Goal: Task Accomplishment & Management: Manage account settings

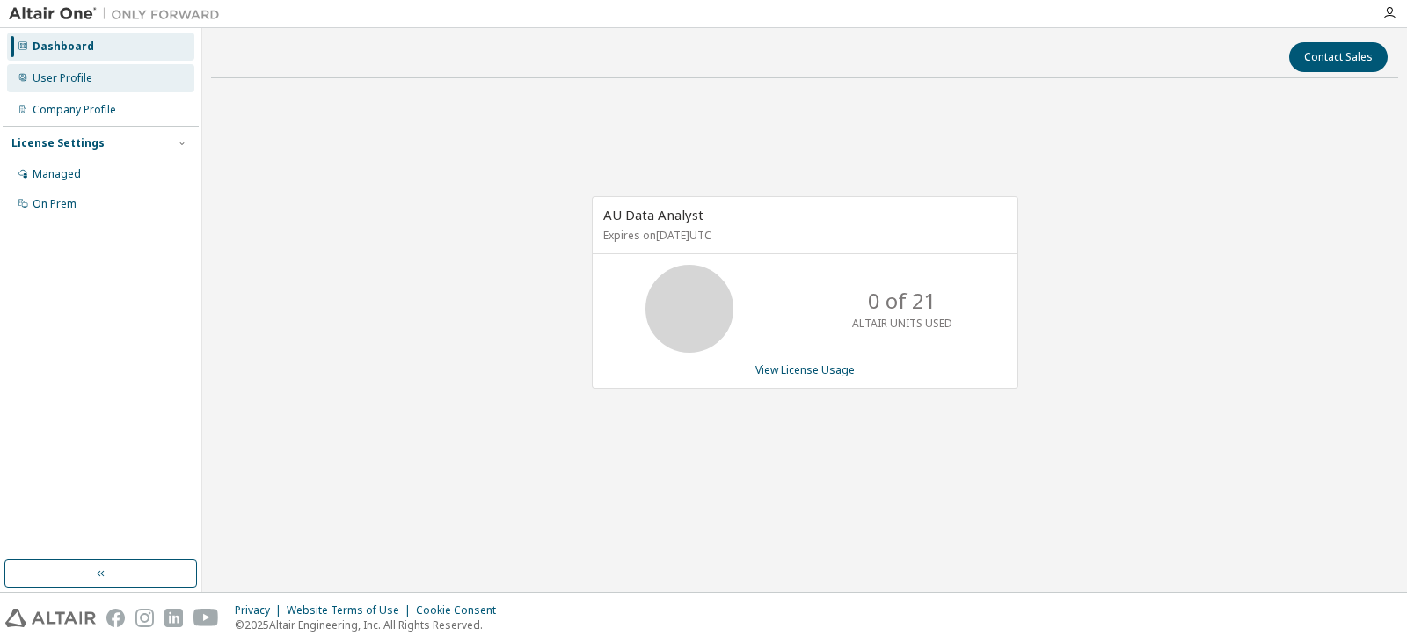
click at [91, 84] on div "User Profile" at bounding box center [100, 78] width 187 height 28
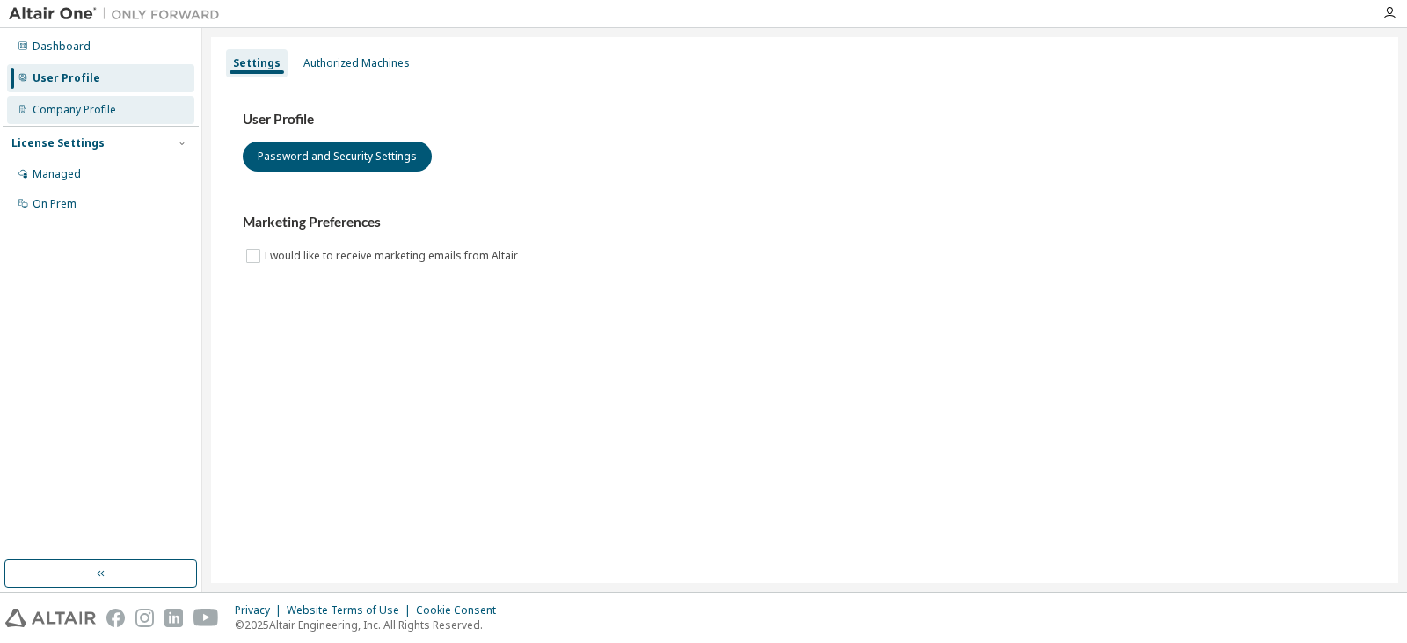
click at [107, 115] on div "Company Profile" at bounding box center [75, 110] width 84 height 14
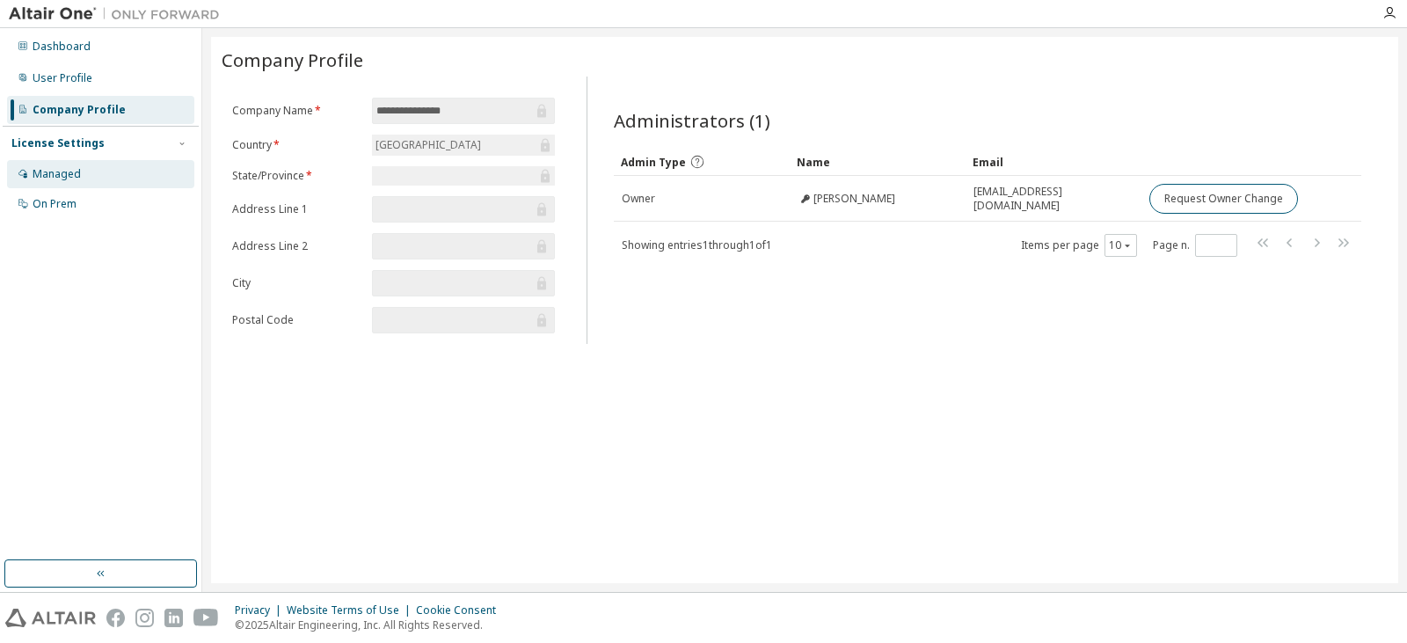
click at [87, 175] on div "Managed" at bounding box center [100, 174] width 187 height 28
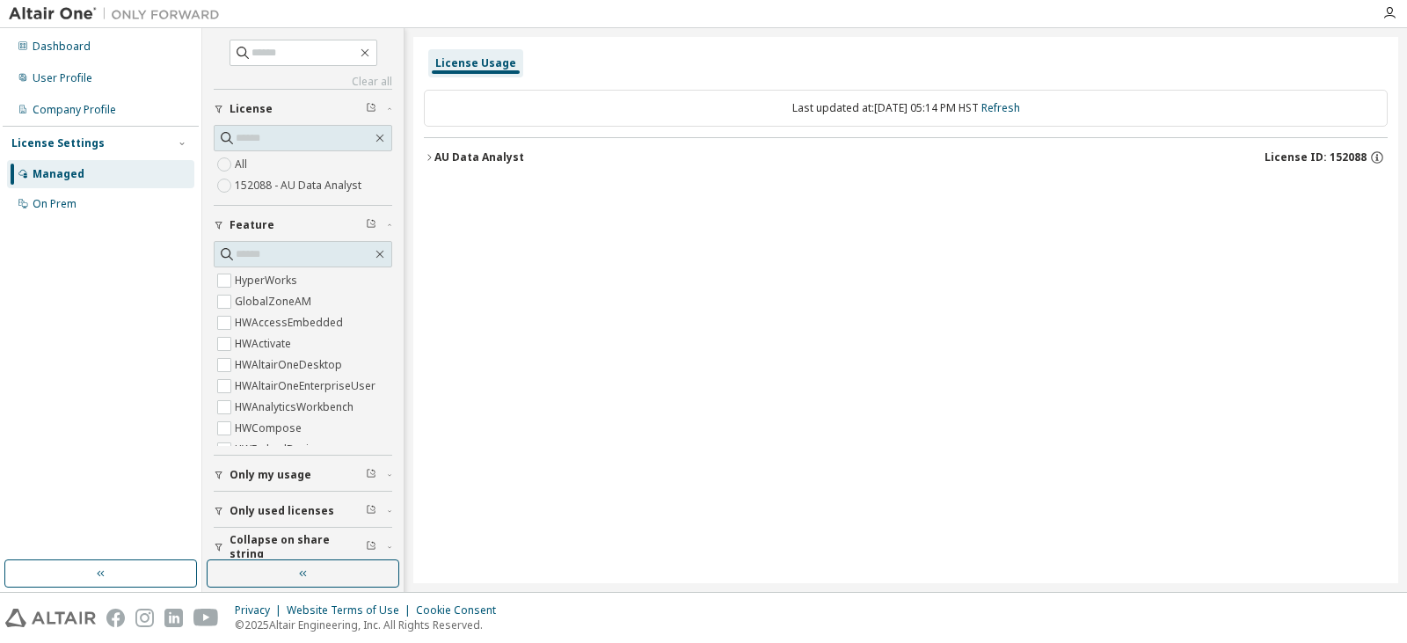
click at [89, 142] on div "License Settings" at bounding box center [57, 143] width 93 height 14
click at [75, 176] on div "Dashboard User Profile Company Profile License Settings Managed On Prem" at bounding box center [101, 294] width 196 height 527
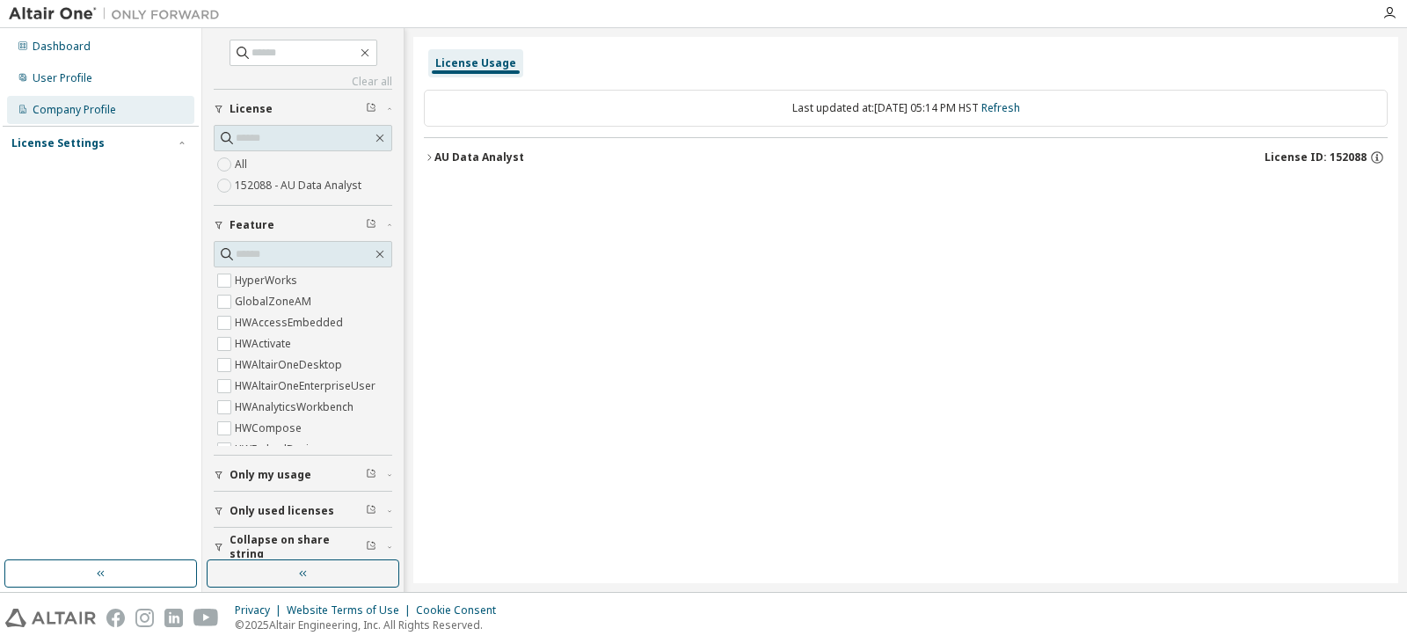
click at [78, 106] on div "Company Profile" at bounding box center [75, 110] width 84 height 14
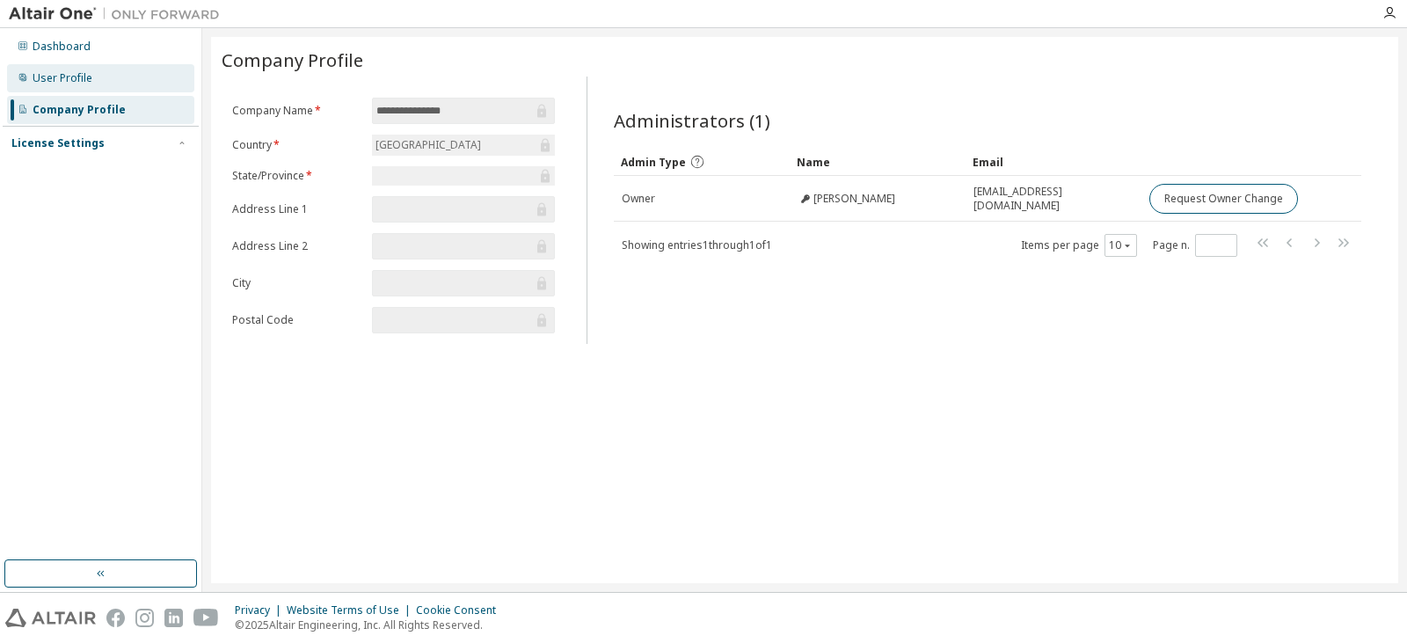
click at [78, 84] on div "User Profile" at bounding box center [63, 78] width 60 height 14
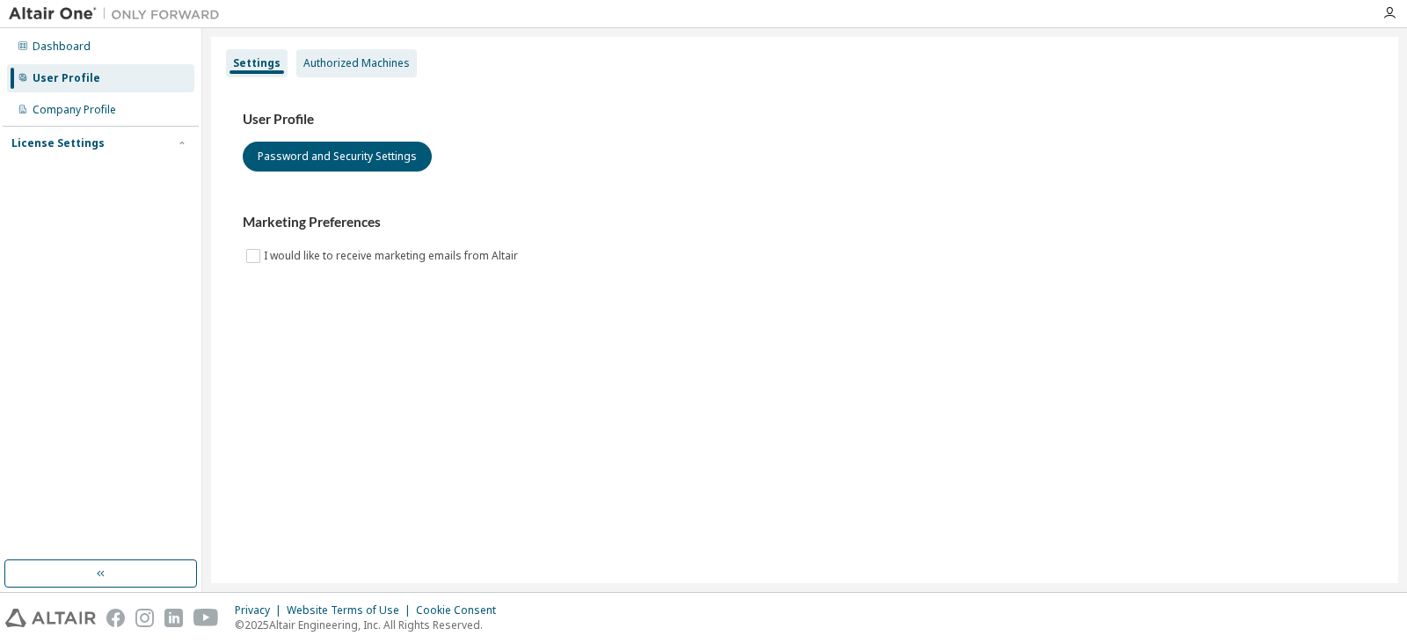
click at [383, 66] on div "Authorized Machines" at bounding box center [356, 63] width 106 height 14
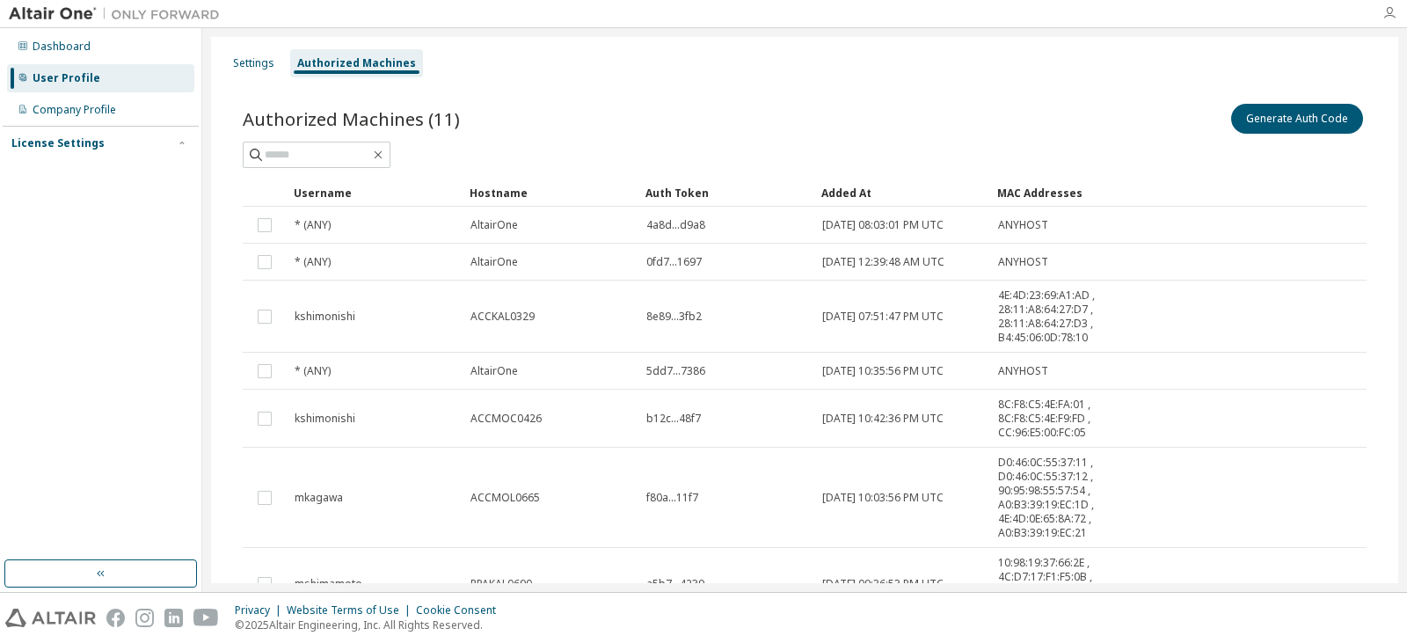
click at [1391, 19] on icon "button" at bounding box center [1390, 13] width 14 height 14
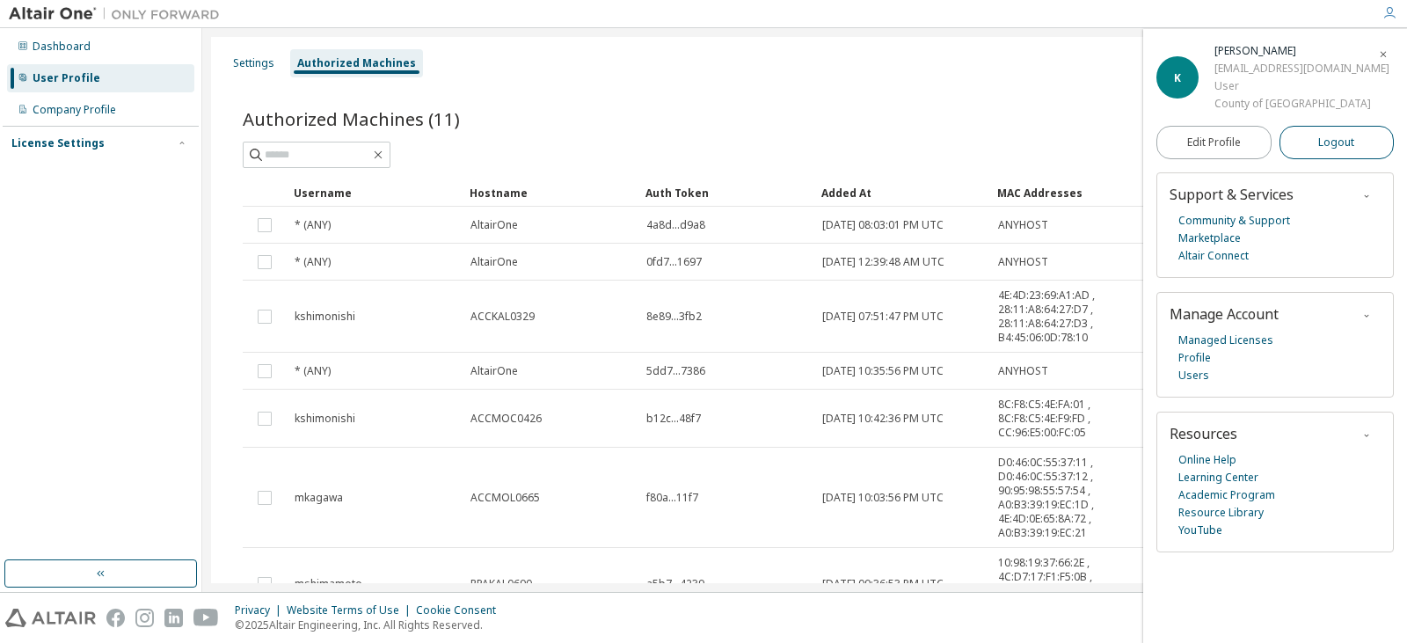
click at [1342, 154] on button "Logout" at bounding box center [1337, 142] width 115 height 33
